Goal: Check status: Check status

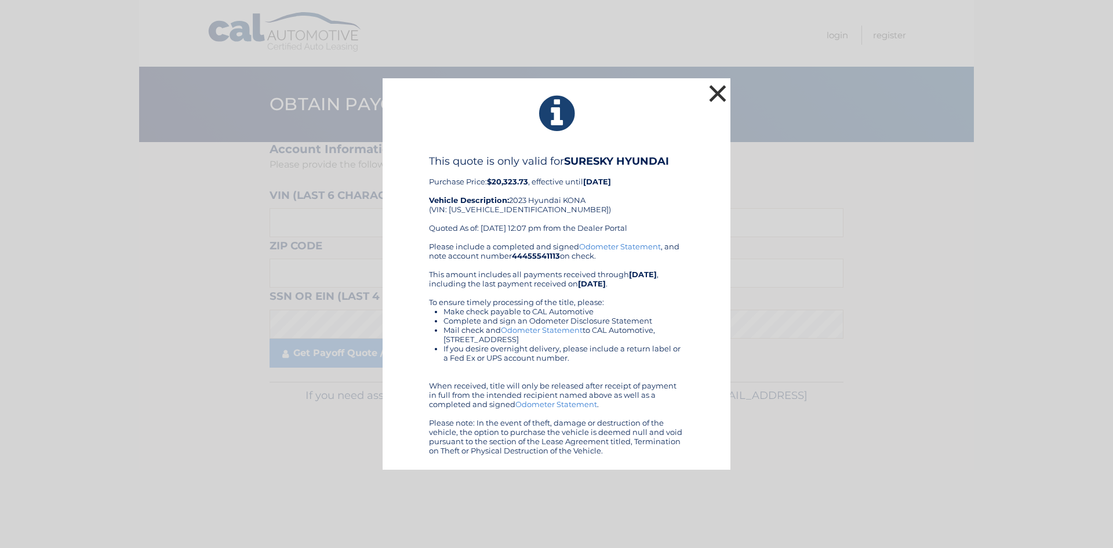
click at [720, 97] on button "×" at bounding box center [717, 93] width 23 height 23
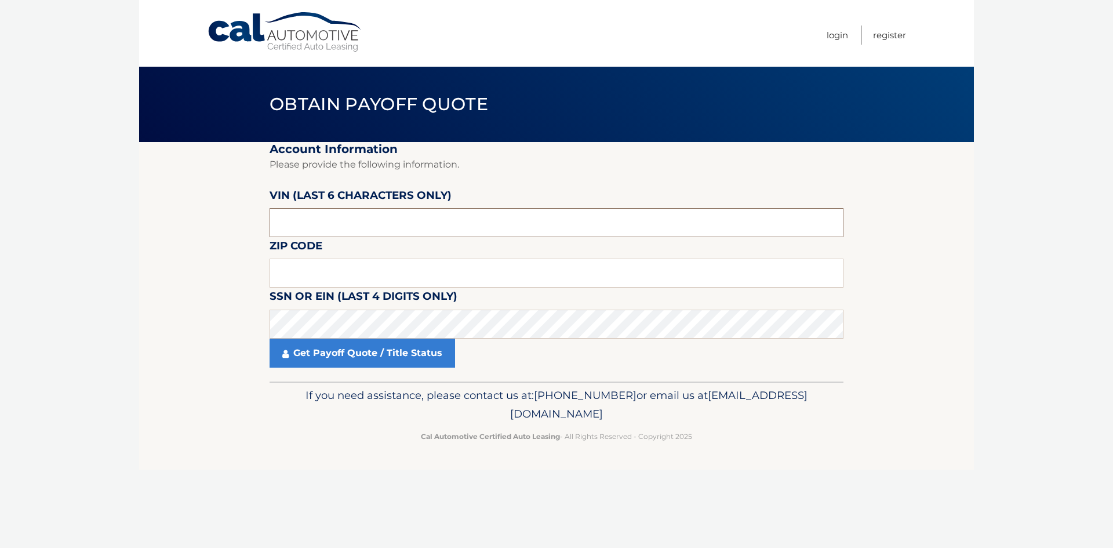
click at [397, 234] on input "text" at bounding box center [557, 222] width 574 height 29
type input "500010"
drag, startPoint x: 345, startPoint y: 226, endPoint x: 0, endPoint y: 210, distance: 345.3
click at [0, 210] on body "Cal Automotive Menu Login Register Obtain Payoff Quote" at bounding box center [556, 274] width 1113 height 548
click at [362, 267] on input "text" at bounding box center [557, 273] width 574 height 29
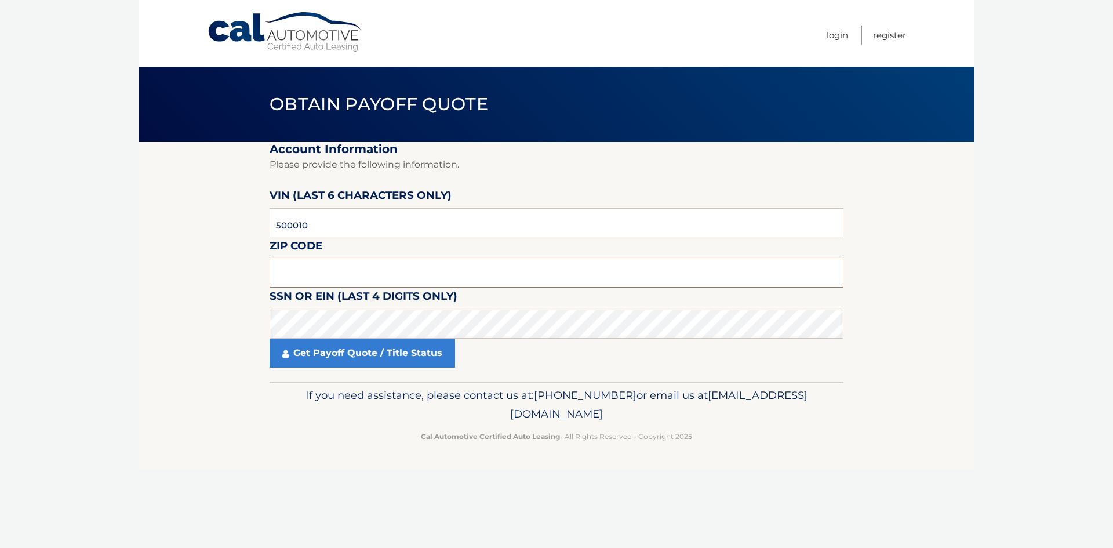
drag, startPoint x: 510, startPoint y: 274, endPoint x: 515, endPoint y: 274, distance: 5.8
click at [511, 274] on input "text" at bounding box center [557, 273] width 574 height 29
paste input "10990"
type input "10990"
click button "For Originating Dealer" at bounding box center [0, 0] width 0 height 0
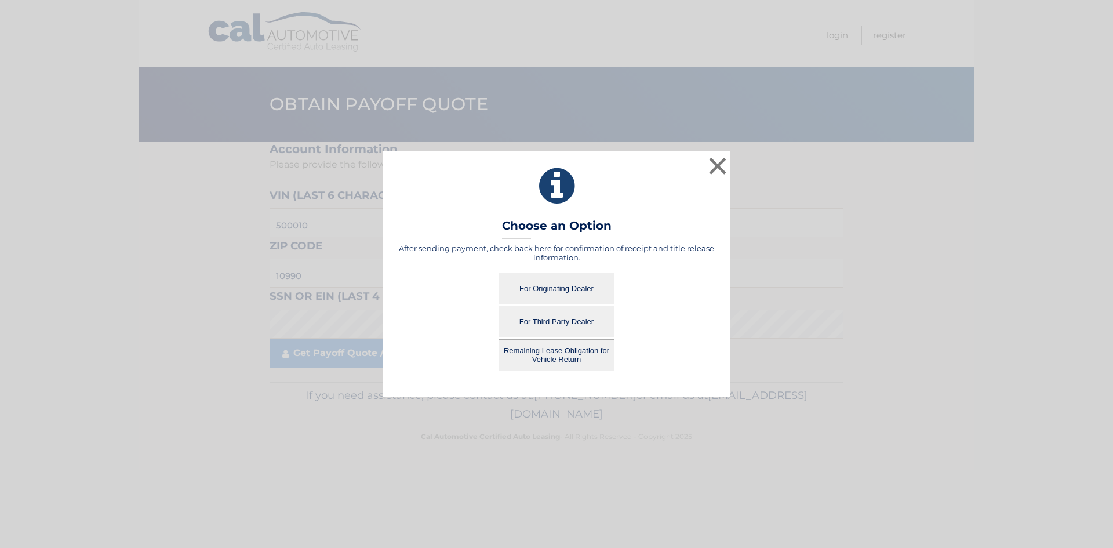
click at [550, 285] on button "For Originating Dealer" at bounding box center [557, 289] width 116 height 32
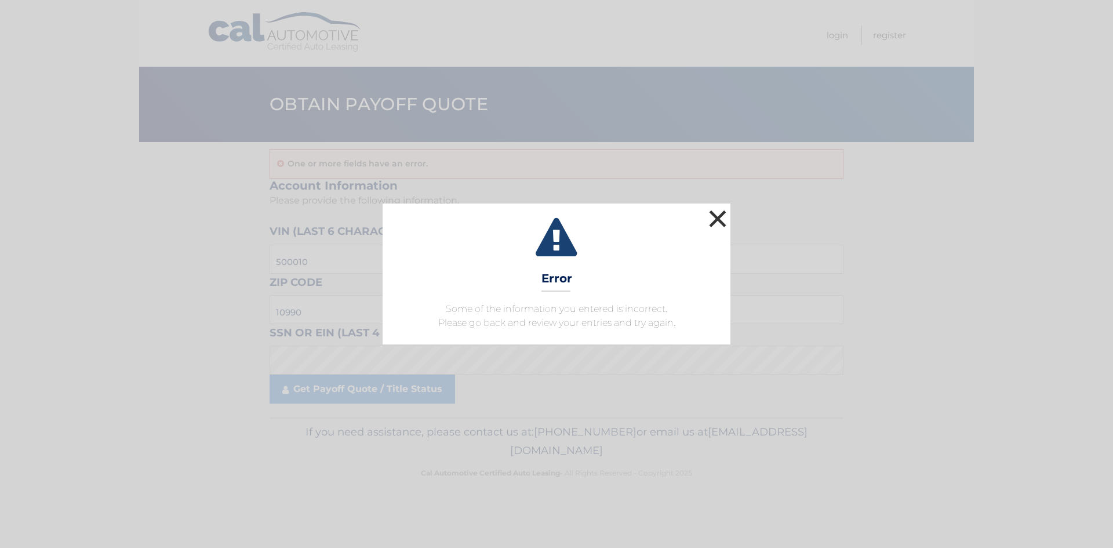
click at [726, 220] on button "×" at bounding box center [717, 218] width 23 height 23
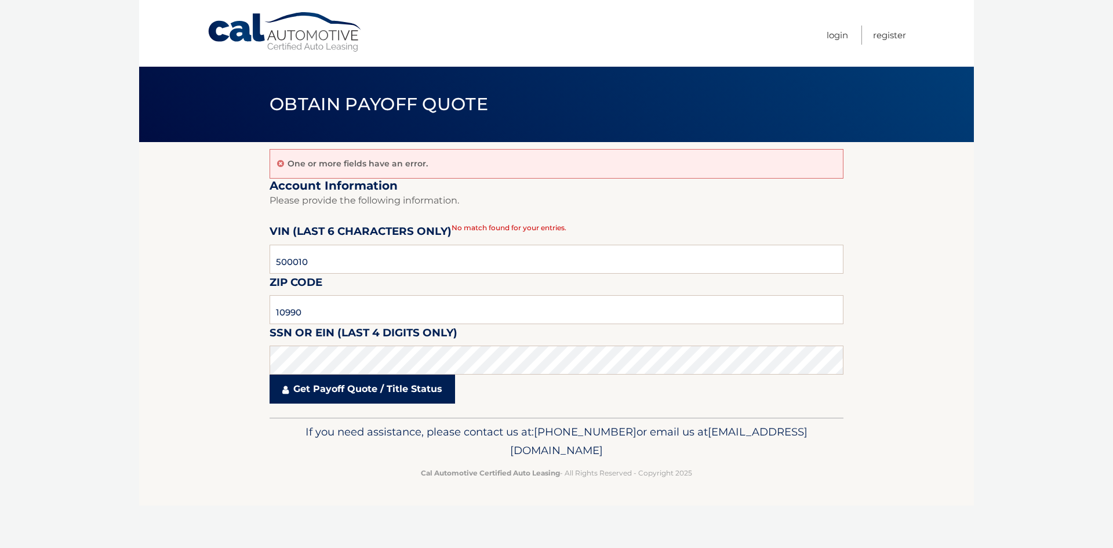
click at [437, 391] on link "Get Payoff Quote / Title Status" at bounding box center [363, 389] width 186 height 29
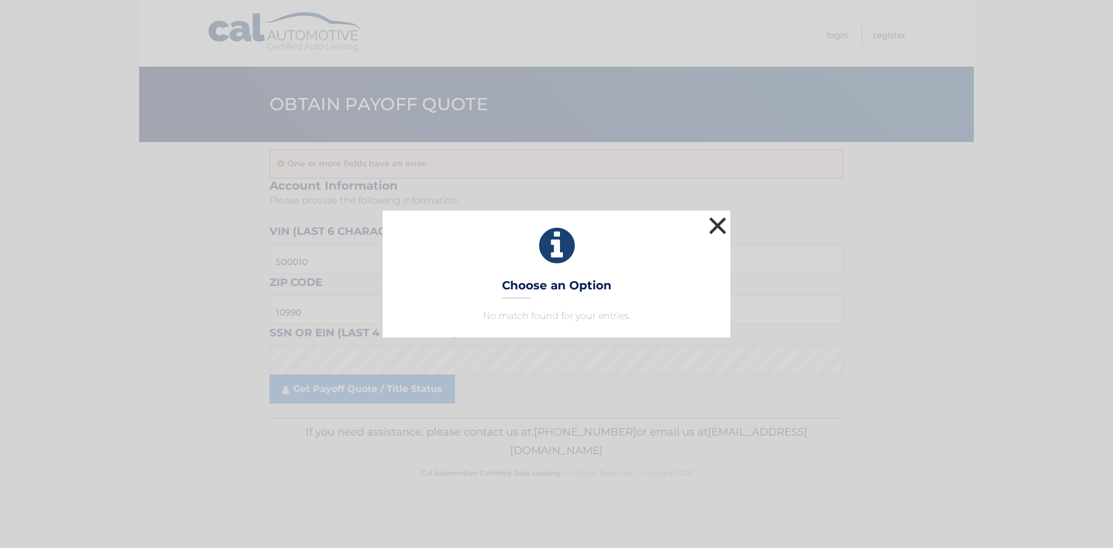
click at [720, 228] on button "×" at bounding box center [717, 225] width 23 height 23
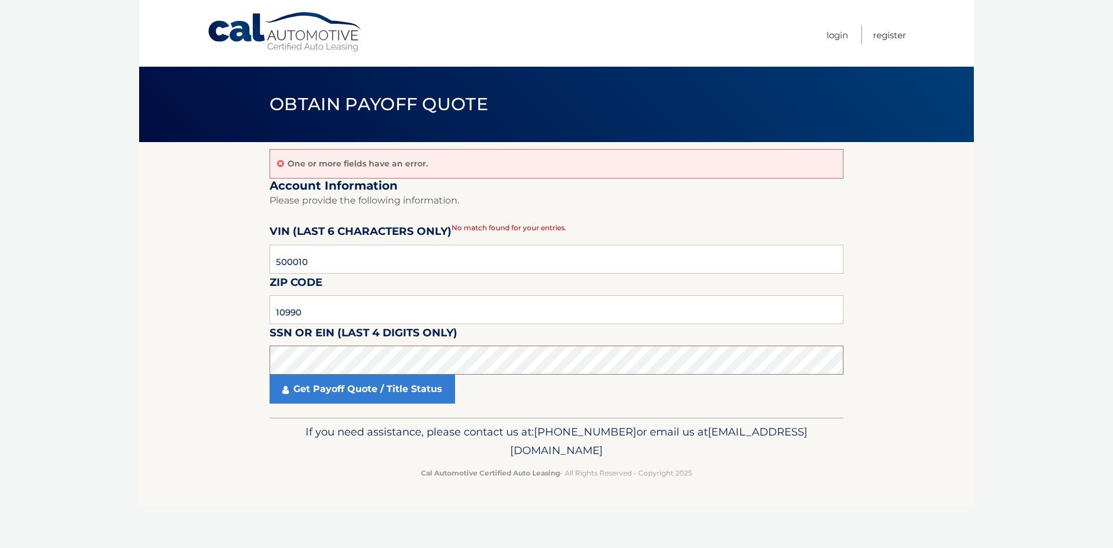
click at [137, 360] on body "Cal Automotive Menu Login Register Obtain Payoff Quote" at bounding box center [556, 274] width 1113 height 548
click at [413, 381] on link "Get Payoff Quote / Title Status" at bounding box center [363, 389] width 186 height 29
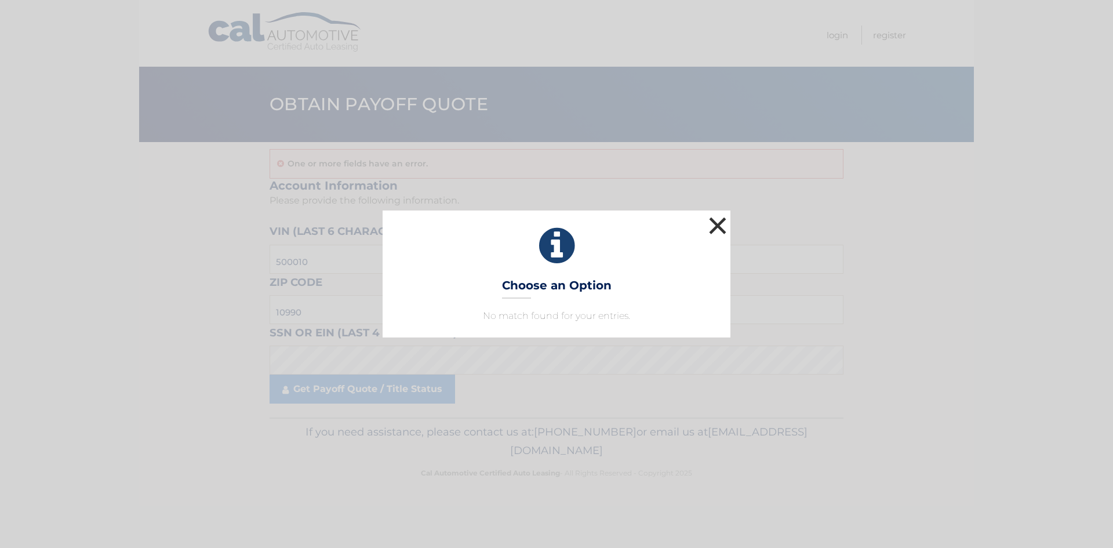
click at [718, 223] on button "×" at bounding box center [717, 225] width 23 height 23
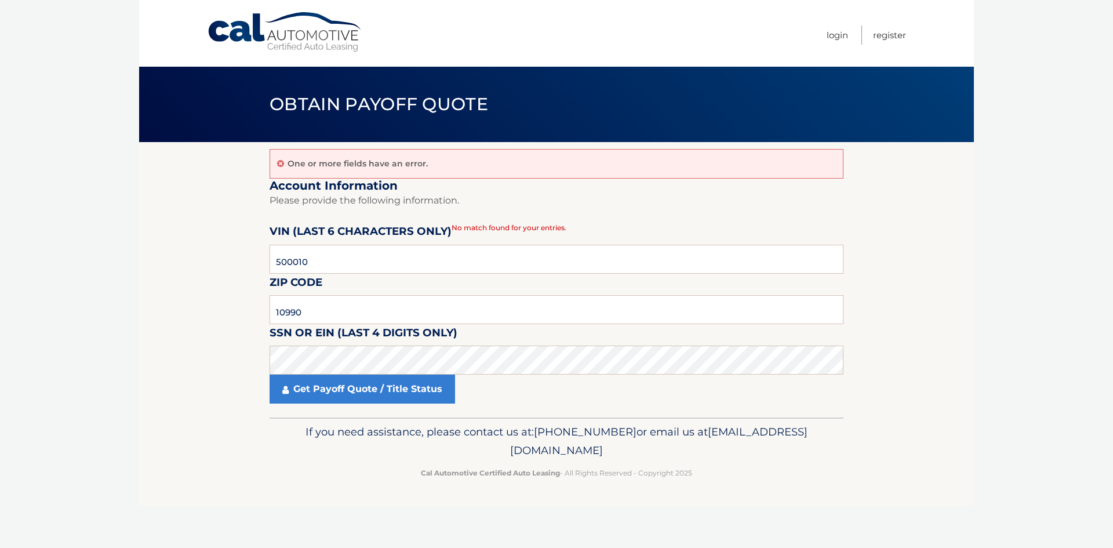
click at [437, 341] on label "SSN or EIN (last 4 digits only)" at bounding box center [364, 334] width 188 height 21
click at [462, 234] on fieldset "Account Information Please provide the following information. VIN (last 6 chara…" at bounding box center [557, 298] width 574 height 239
drag, startPoint x: 491, startPoint y: 197, endPoint x: 489, endPoint y: 176, distance: 20.9
click at [491, 197] on p "Please provide the following information." at bounding box center [557, 201] width 574 height 16
click at [278, 162] on icon at bounding box center [280, 163] width 7 height 8
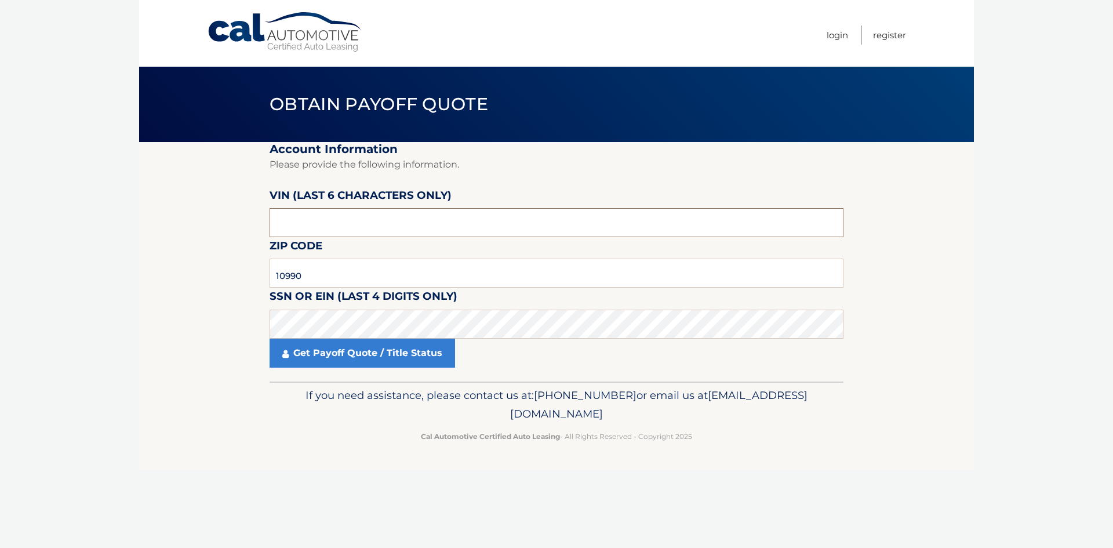
click at [336, 220] on input "text" at bounding box center [557, 222] width 574 height 29
type input "500010"
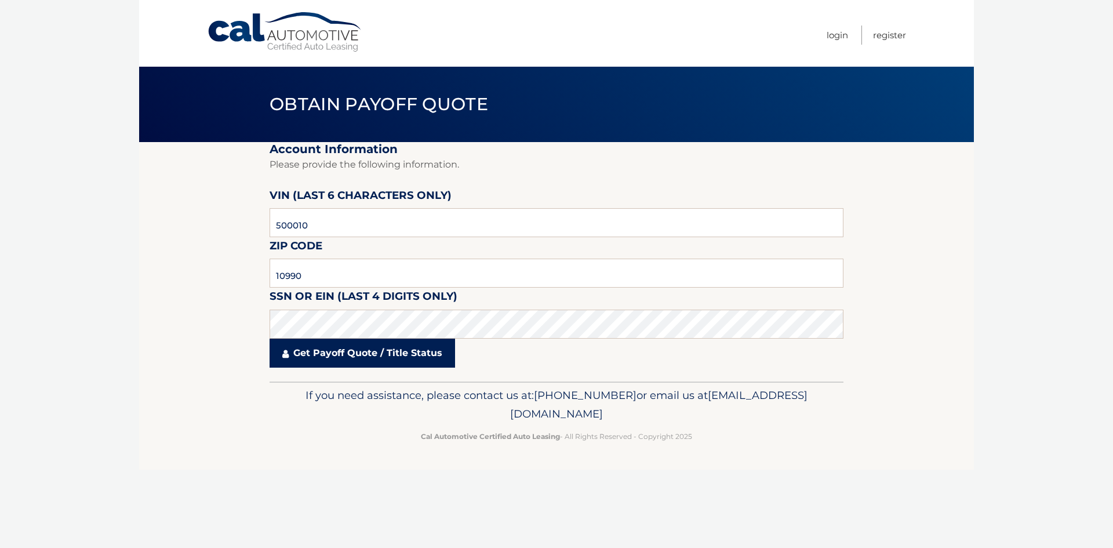
click at [306, 358] on link "Get Payoff Quote / Title Status" at bounding box center [363, 353] width 186 height 29
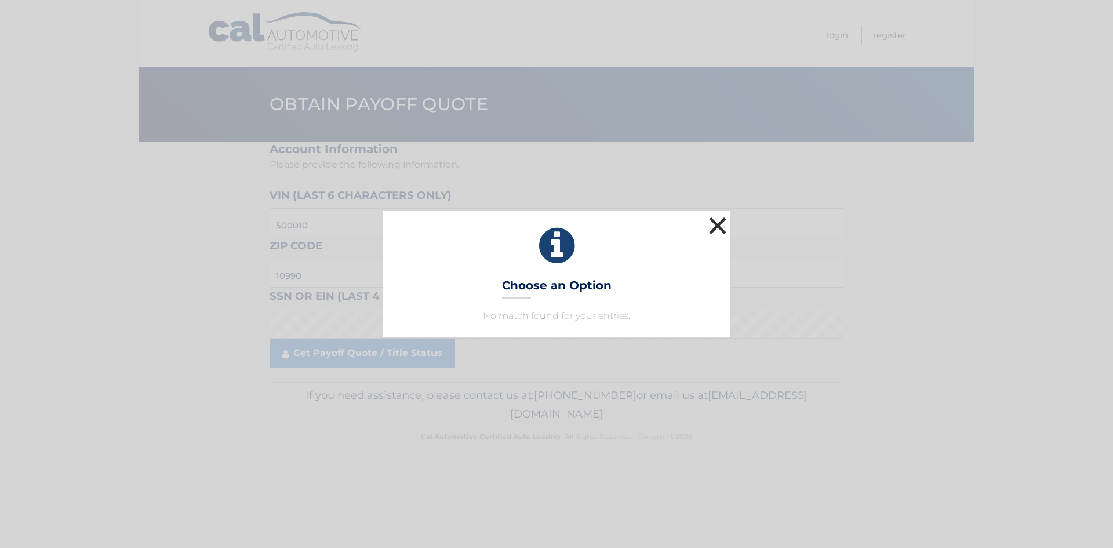
click at [723, 223] on button "×" at bounding box center [717, 225] width 23 height 23
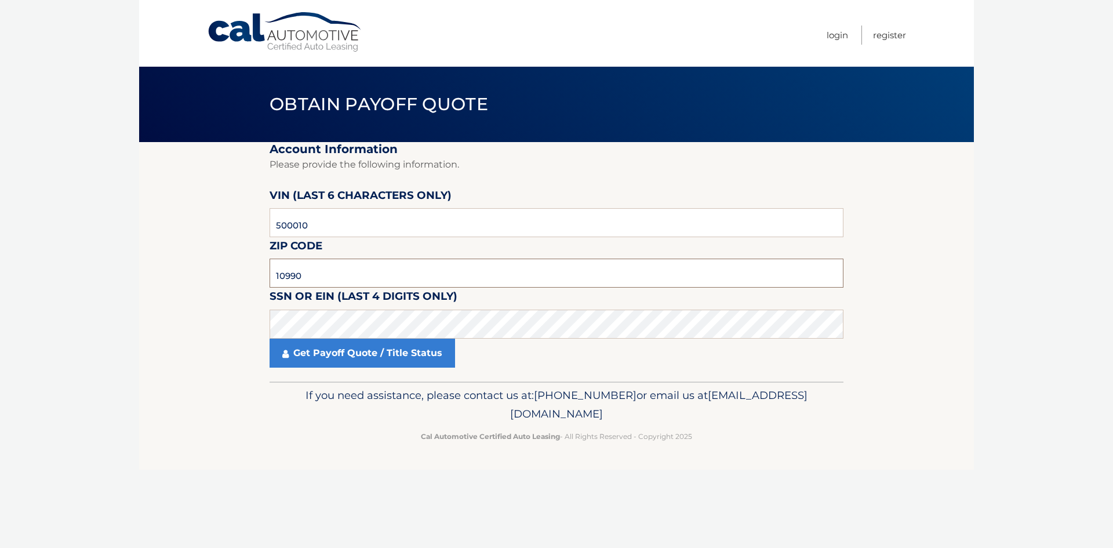
click at [427, 266] on input "10990" at bounding box center [557, 273] width 574 height 29
paste input "8337"
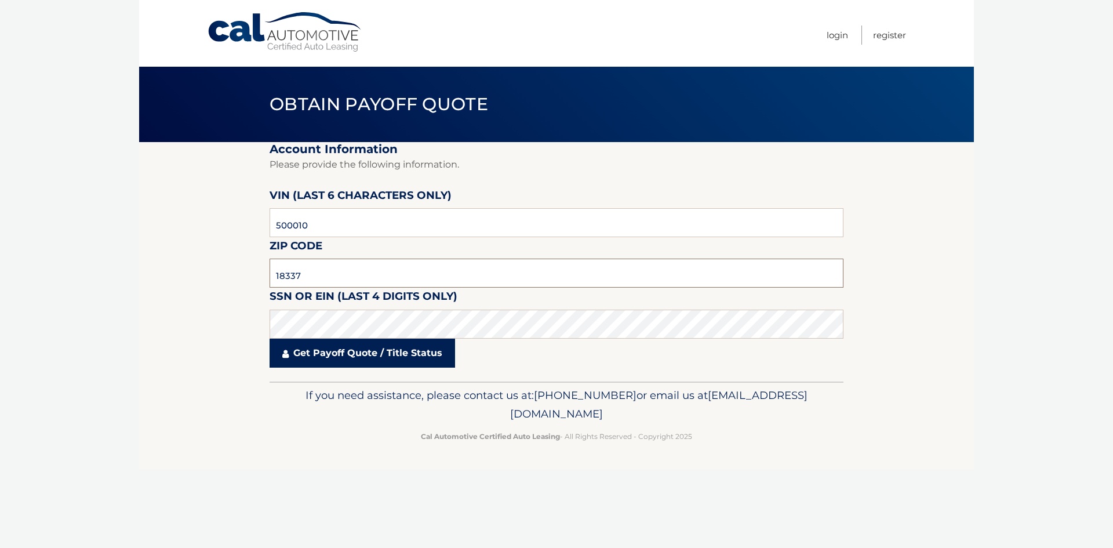
type input "18337"
click at [421, 354] on link "Get Payoff Quote / Title Status" at bounding box center [363, 353] width 186 height 29
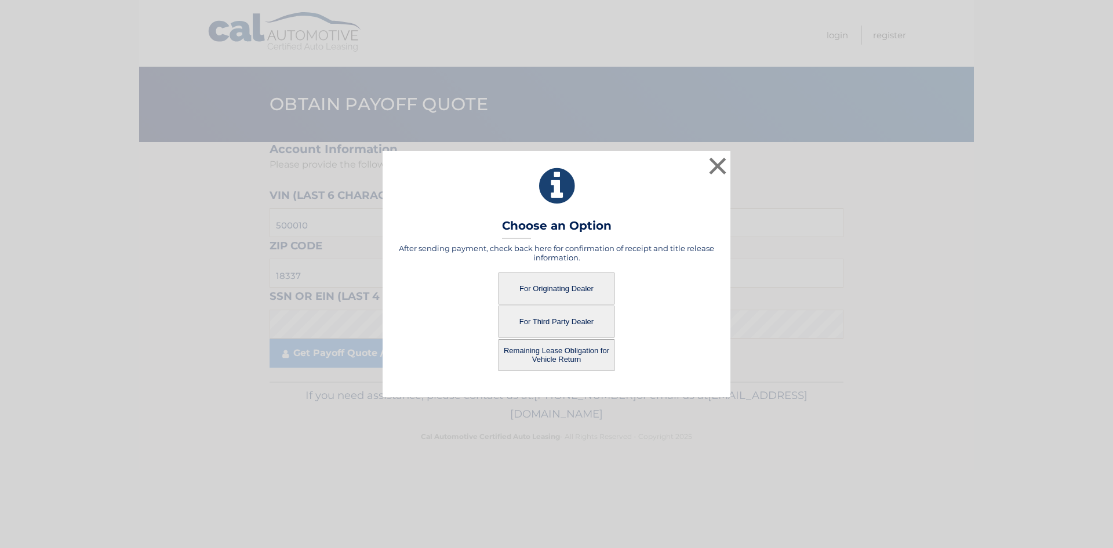
click at [534, 285] on button "For Originating Dealer" at bounding box center [557, 289] width 116 height 32
click at [550, 284] on button "For Originating Dealer" at bounding box center [557, 289] width 116 height 32
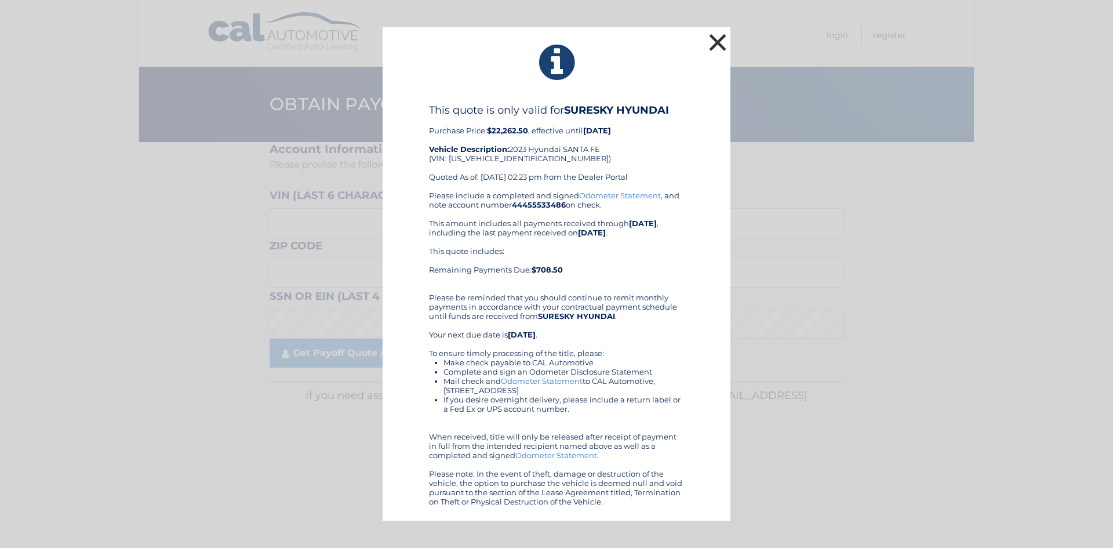
click at [711, 43] on button "×" at bounding box center [717, 42] width 23 height 23
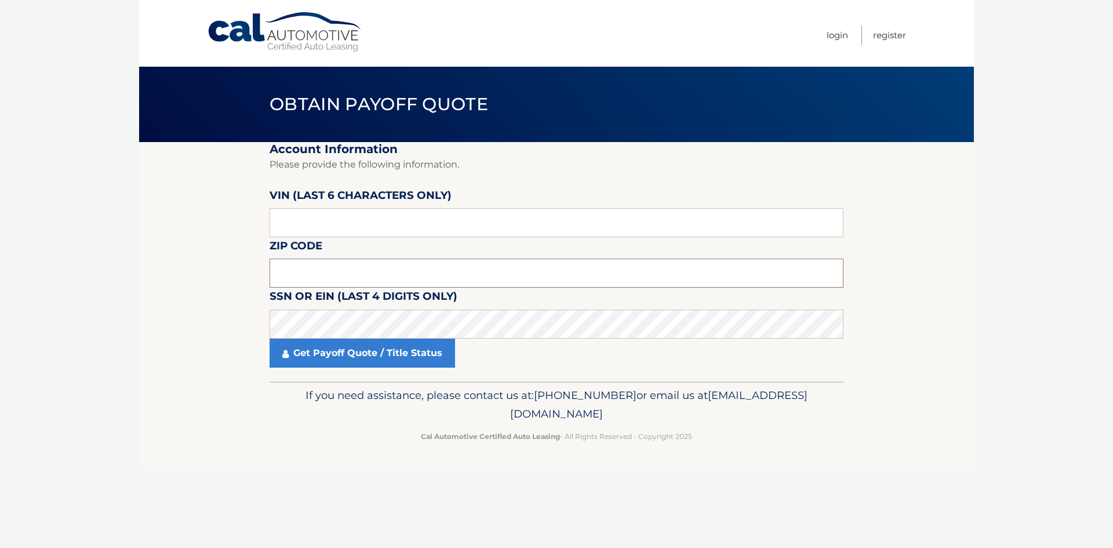
click at [429, 275] on input "text" at bounding box center [557, 273] width 574 height 29
paste input "18337"
type input "18337"
click at [404, 228] on input "text" at bounding box center [557, 222] width 574 height 29
type input "4*****"
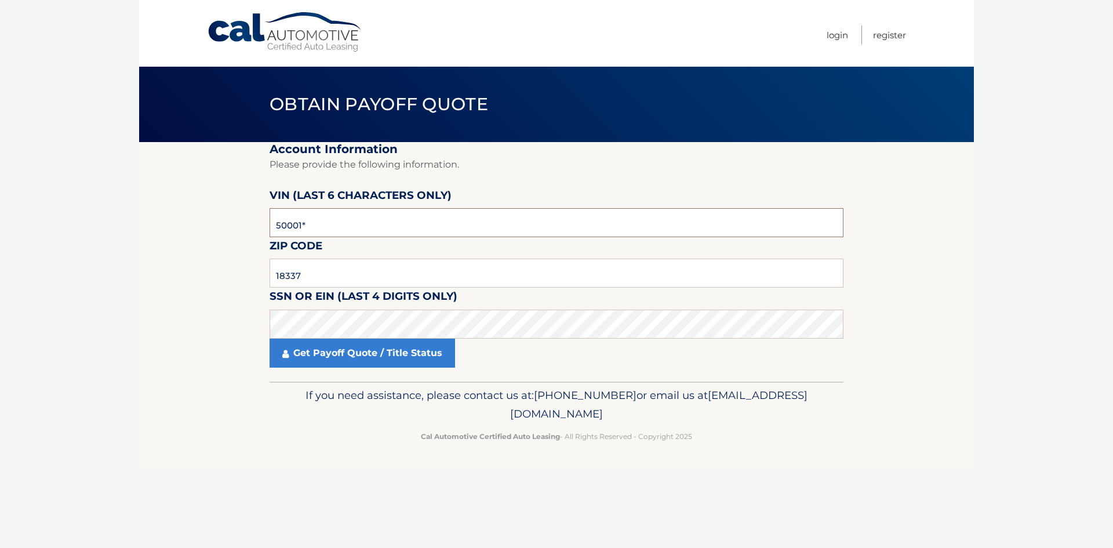
type input "500010"
click at [435, 349] on link "Get Payoff Quote / Title Status" at bounding box center [363, 353] width 186 height 29
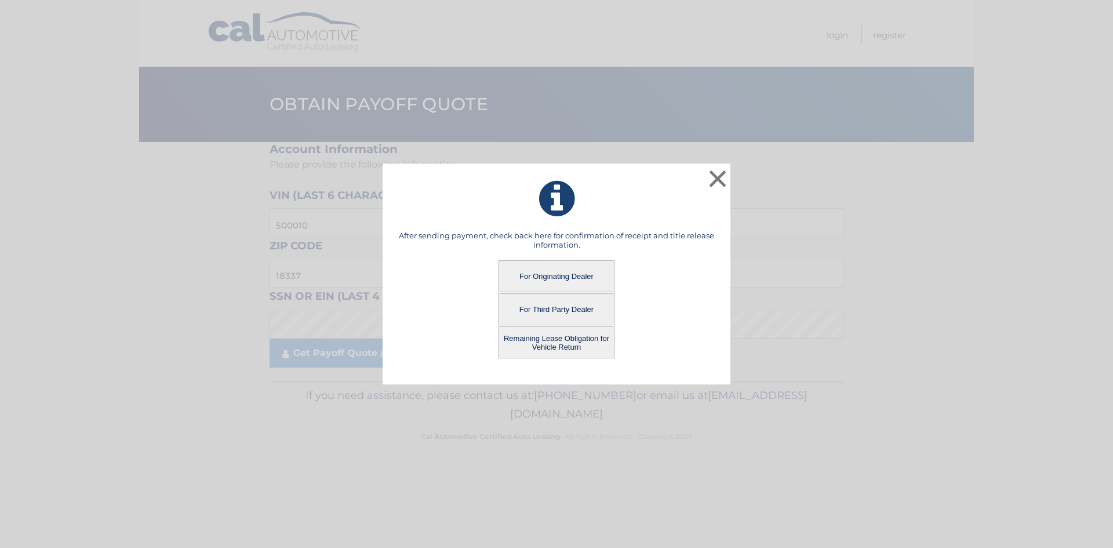
click at [590, 349] on button "Remaining Lease Obligation for Vehicle Return" at bounding box center [557, 342] width 116 height 32
click at [591, 345] on button "Remaining Lease Obligation for Vehicle Return" at bounding box center [557, 342] width 116 height 32
